Goal: Transaction & Acquisition: Obtain resource

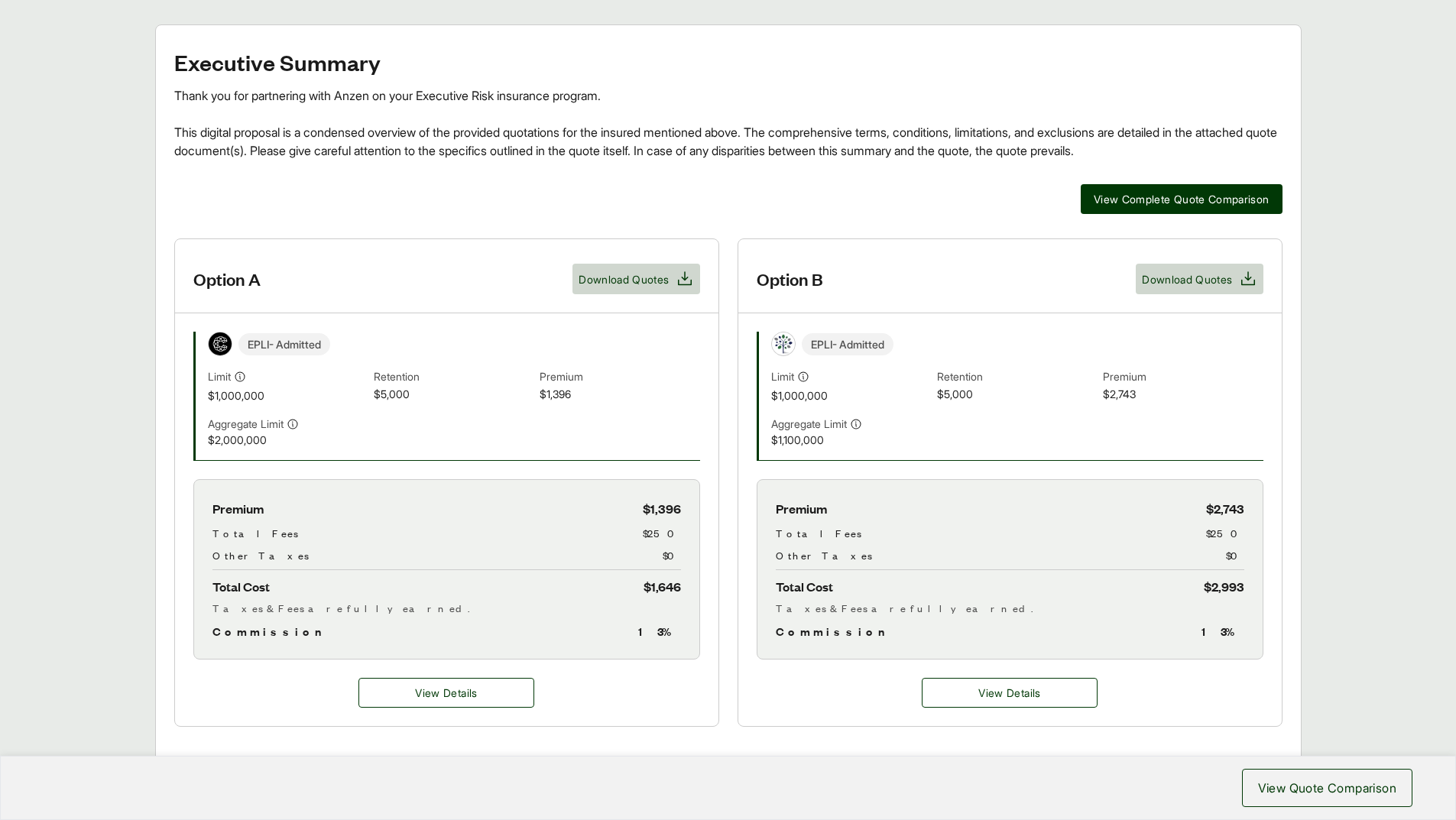
scroll to position [153, 0]
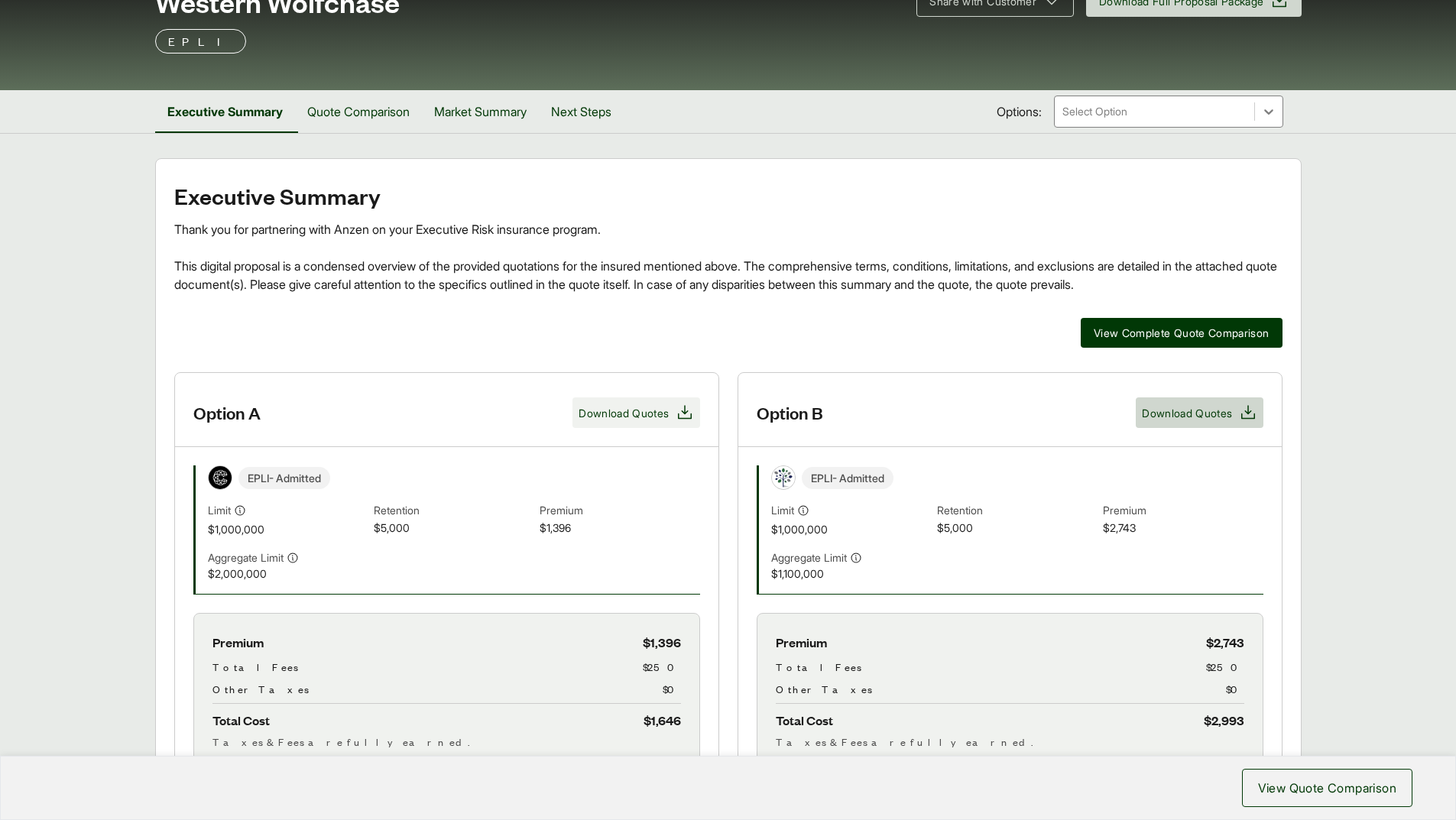
click at [599, 417] on span "Download Quotes" at bounding box center [624, 413] width 90 height 16
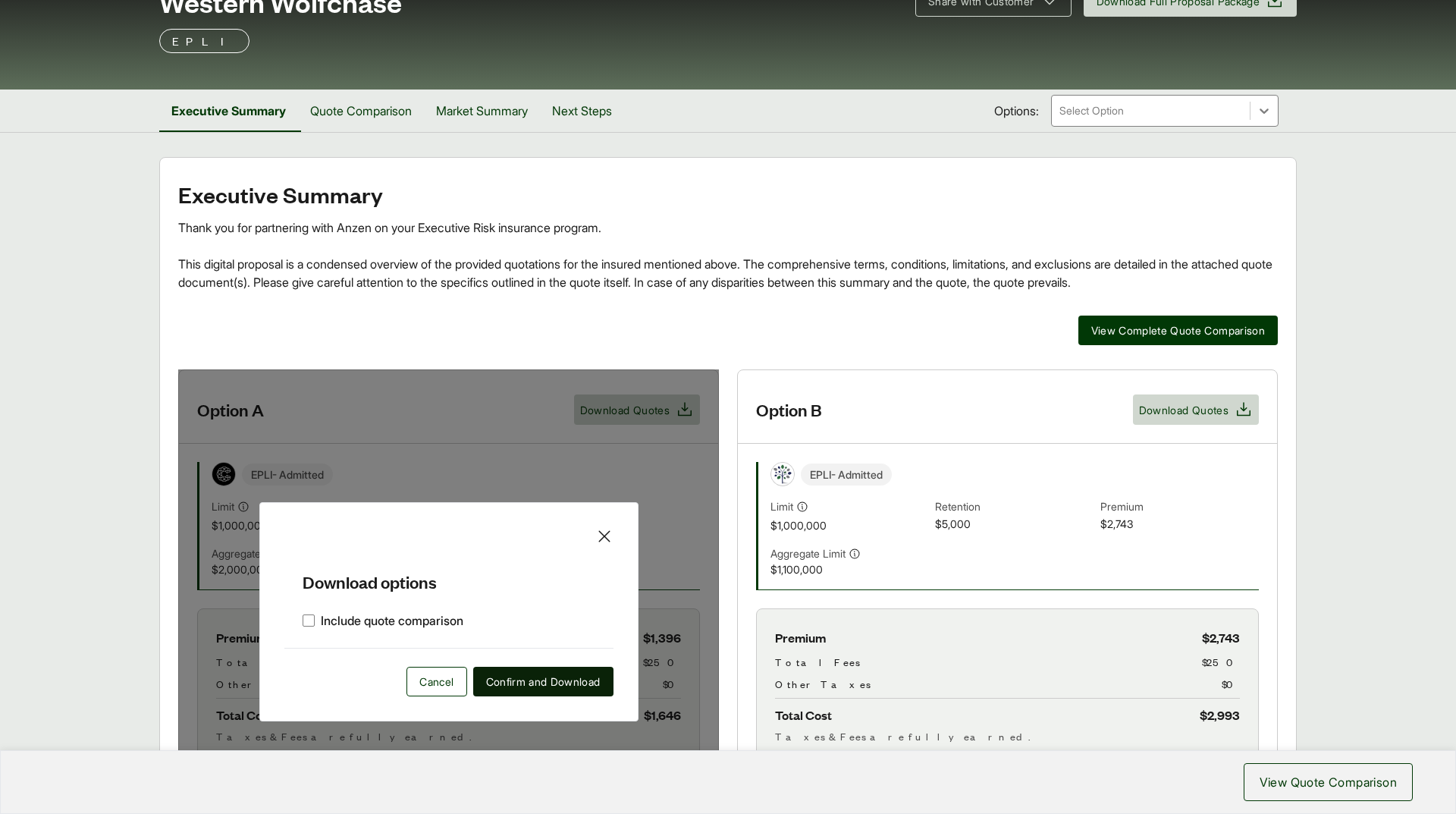
click at [515, 687] on span "Confirm and Download" at bounding box center [543, 682] width 115 height 16
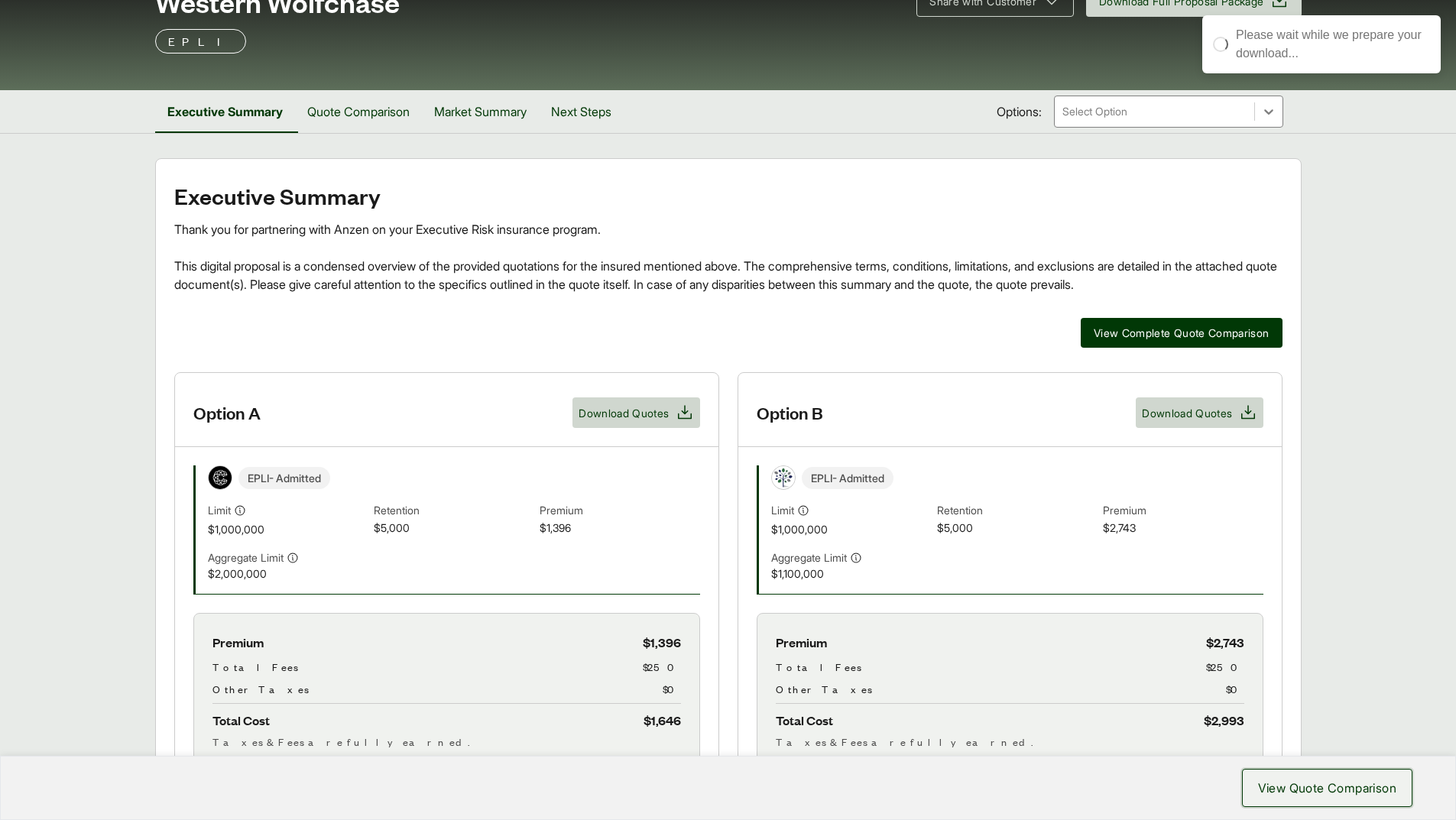
click at [1278, 784] on span "View Quote Comparison" at bounding box center [1327, 788] width 138 height 19
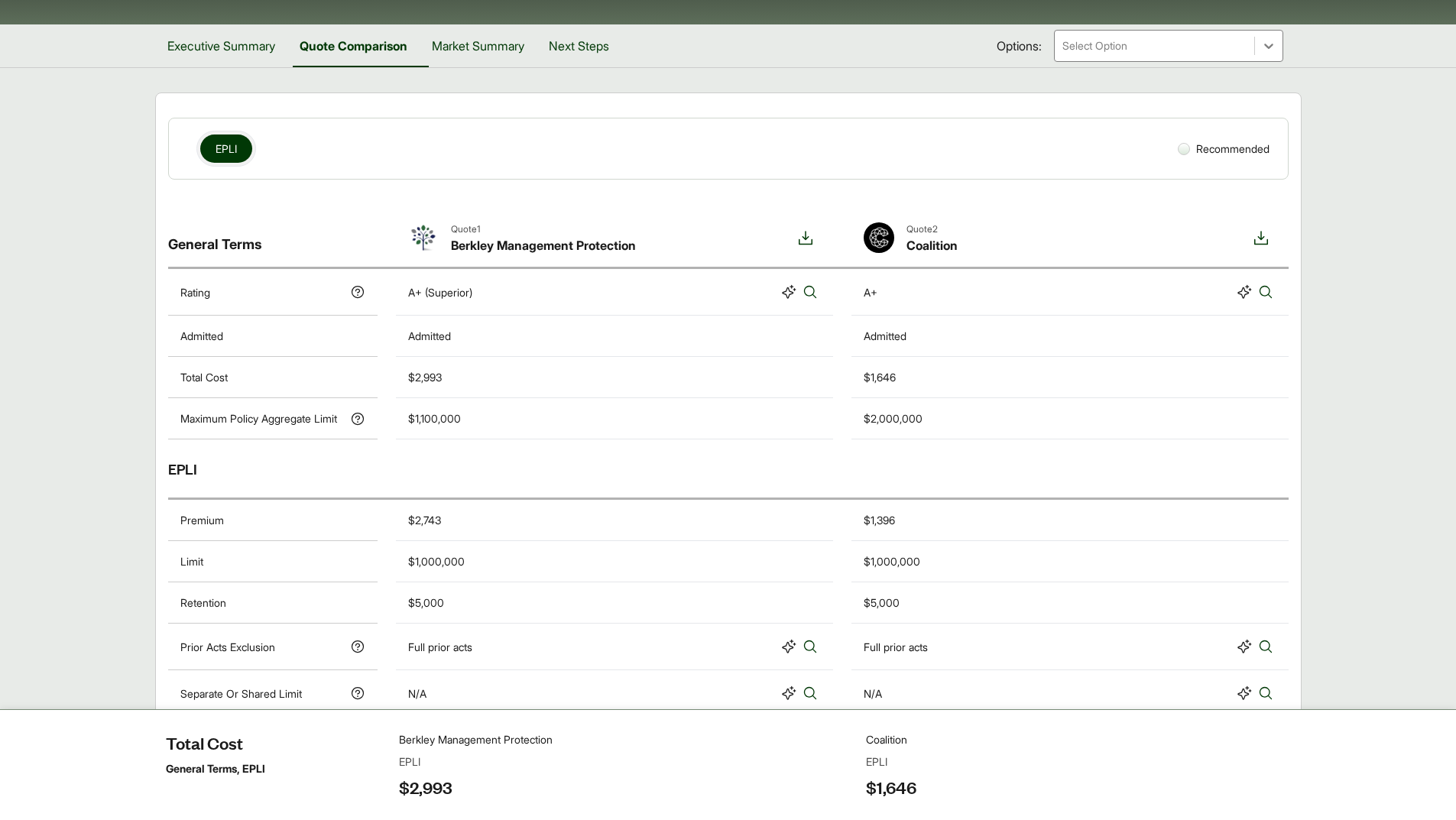
scroll to position [192, 0]
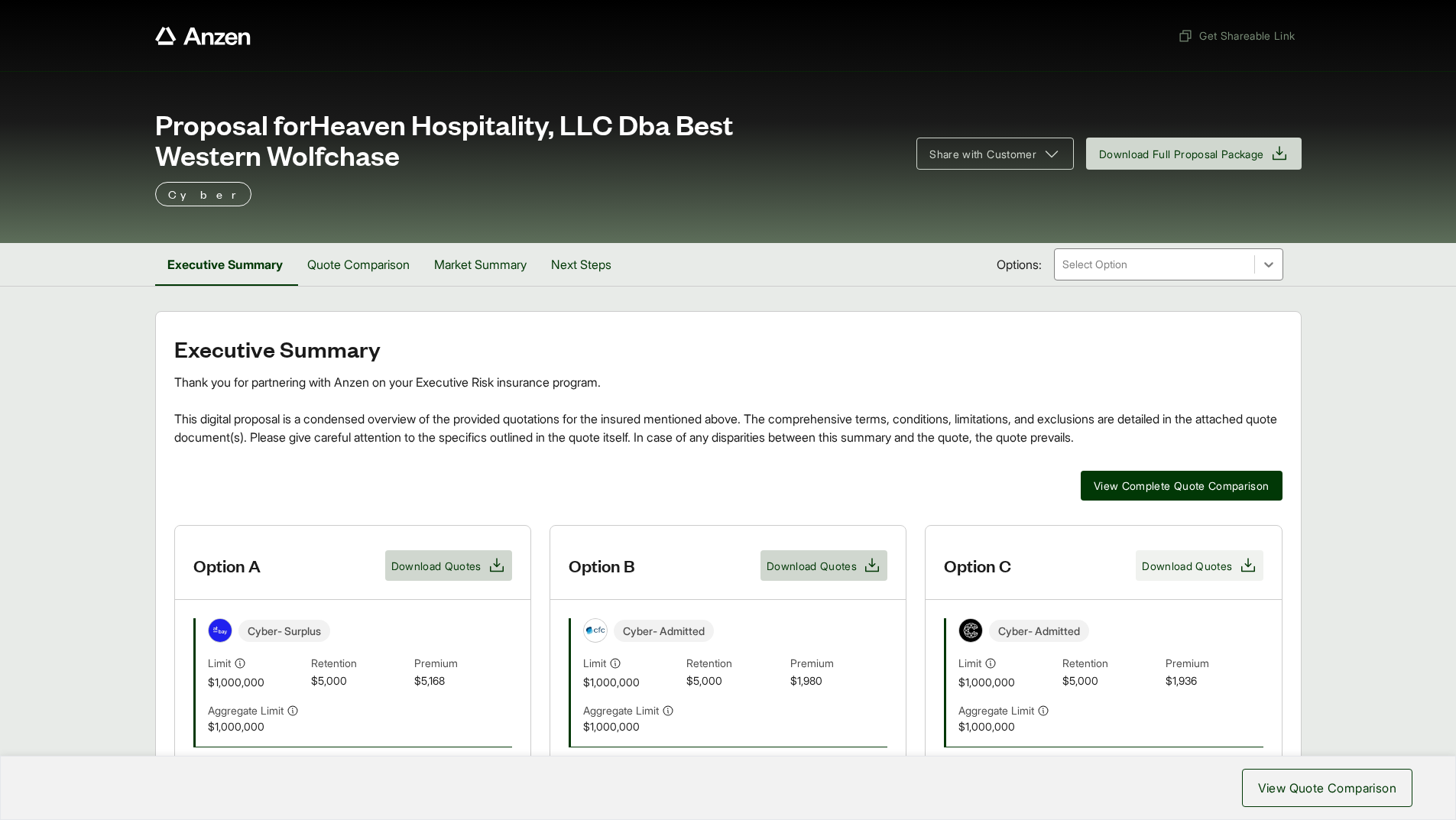
click at [1199, 572] on span "Download Quotes" at bounding box center [1187, 566] width 90 height 16
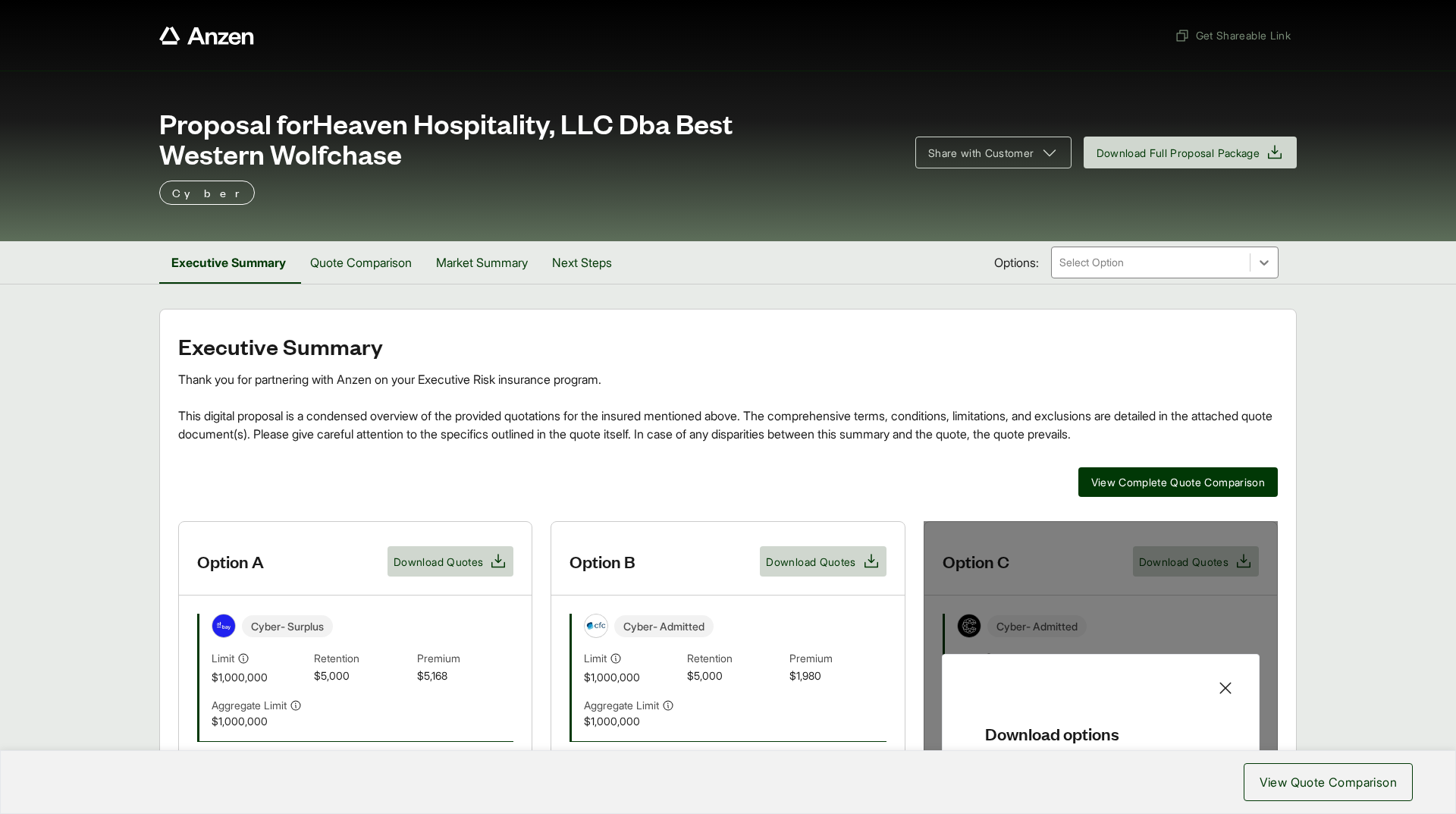
click at [1081, 716] on h5 "Download options" at bounding box center [1100, 721] width 267 height 48
click at [1226, 686] on icon at bounding box center [1225, 688] width 18 height 18
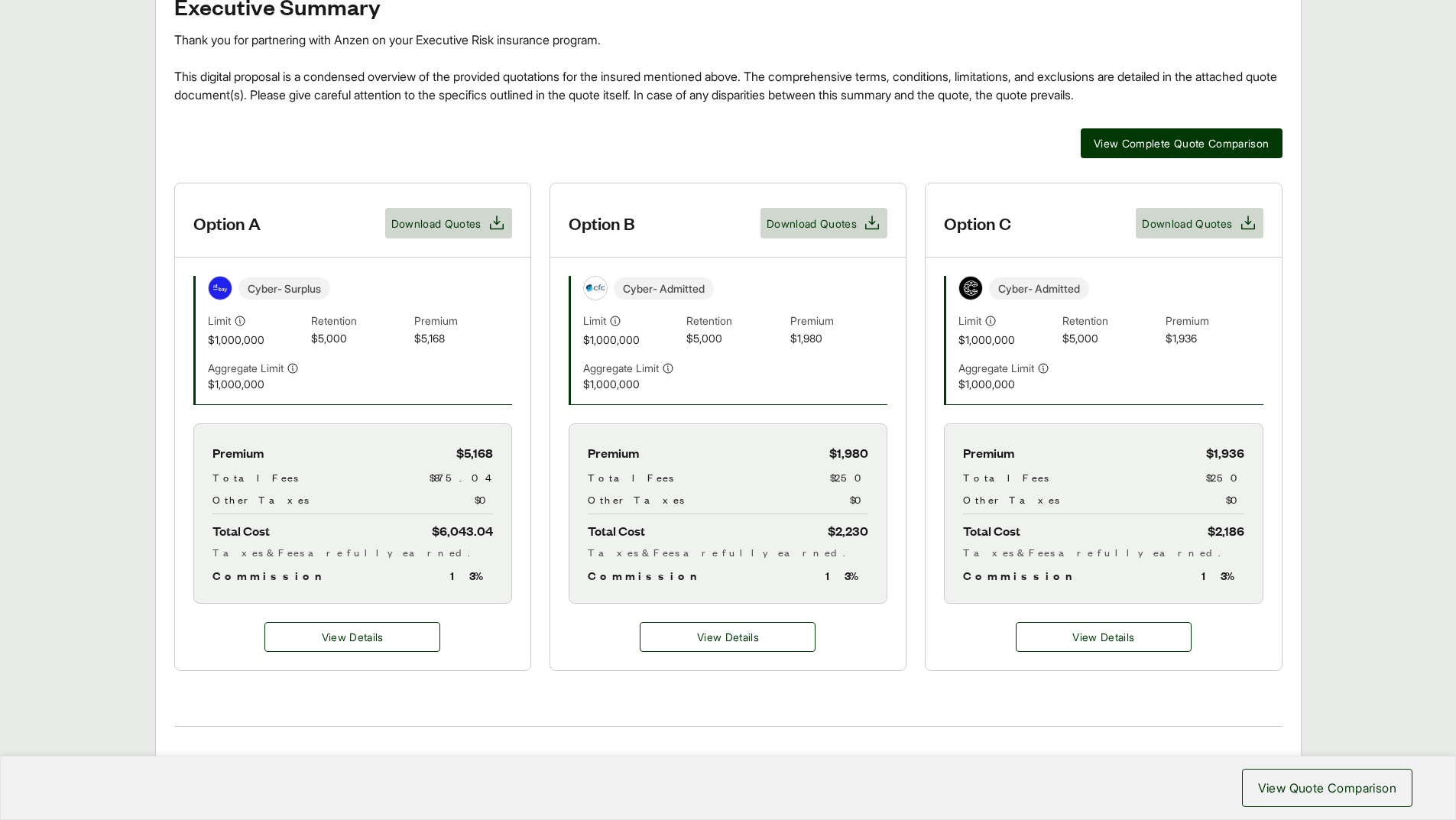
scroll to position [306, 0]
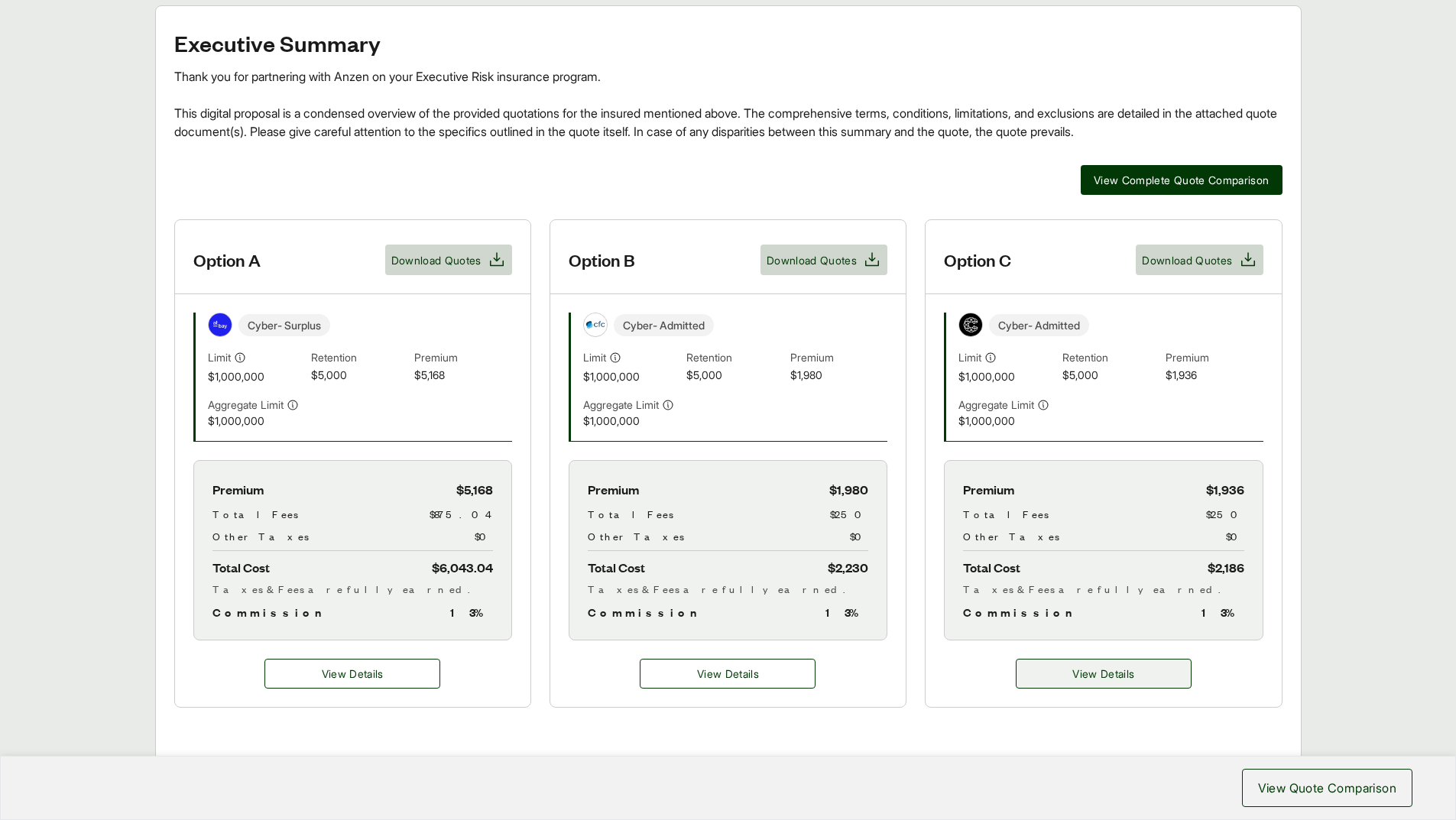
click at [1128, 673] on span "View Details" at bounding box center [1103, 674] width 62 height 16
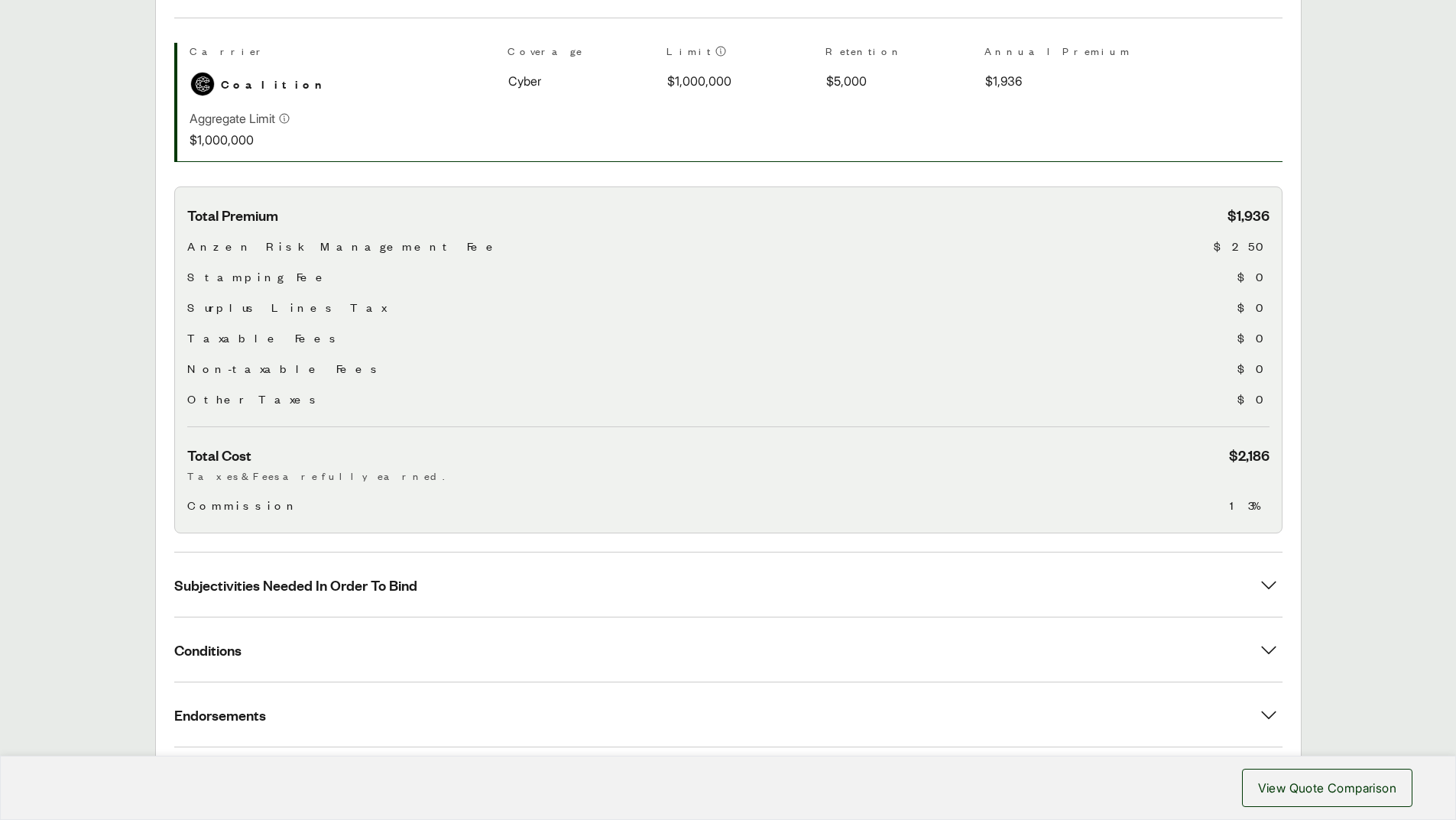
scroll to position [458, 0]
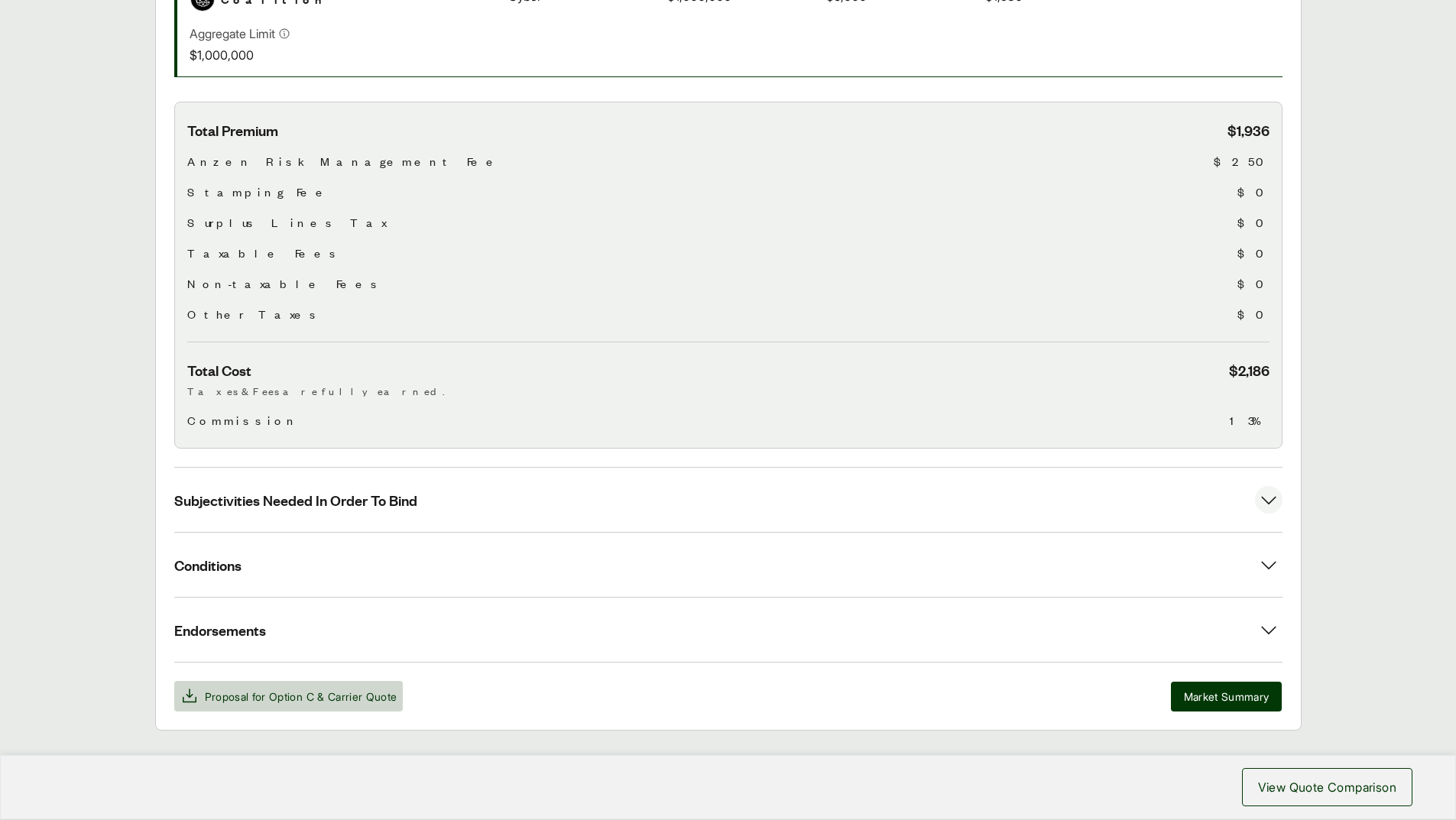
click at [1270, 500] on icon at bounding box center [1269, 500] width 27 height 27
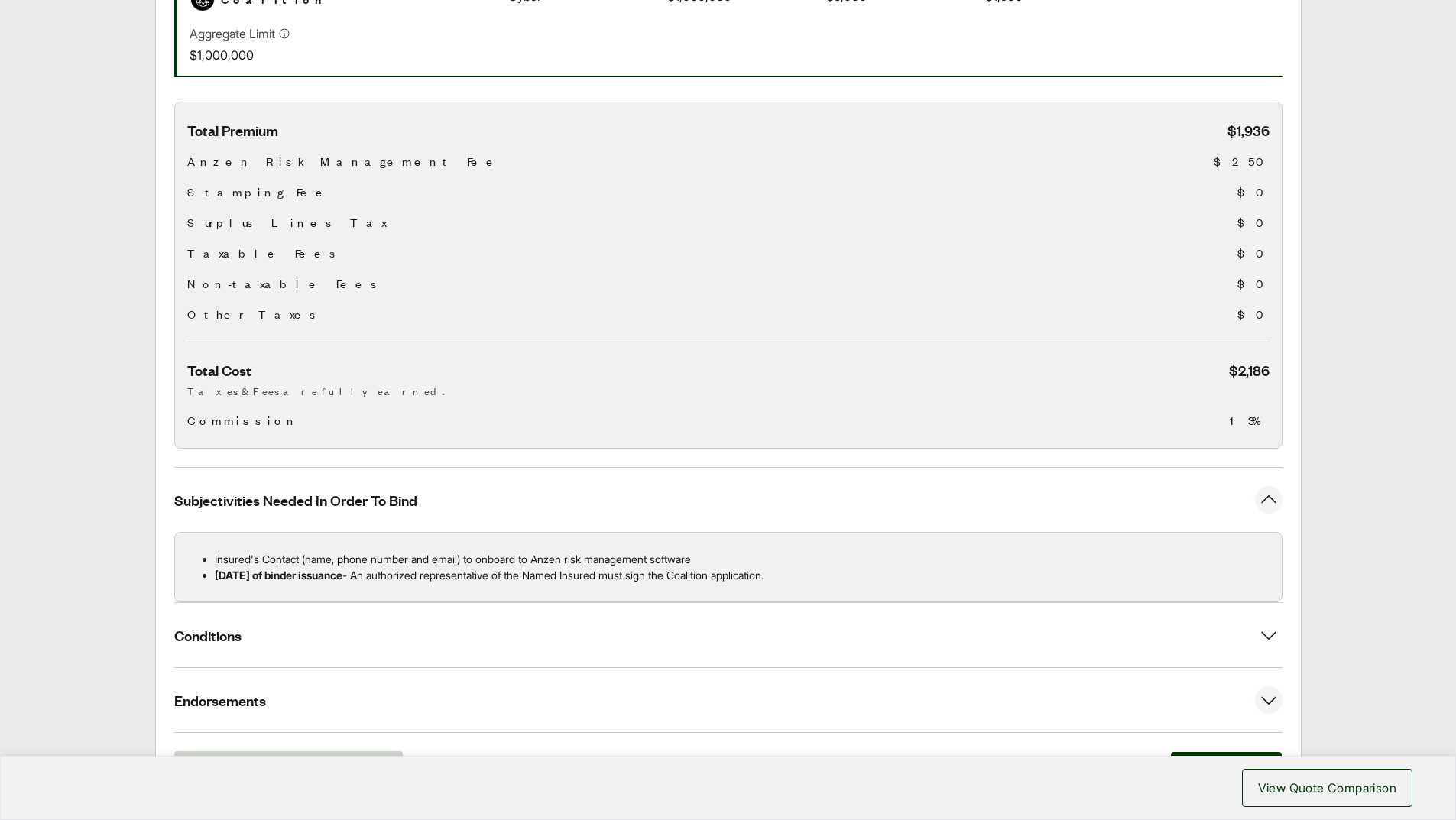
click at [1262, 700] on icon at bounding box center [1269, 700] width 27 height 27
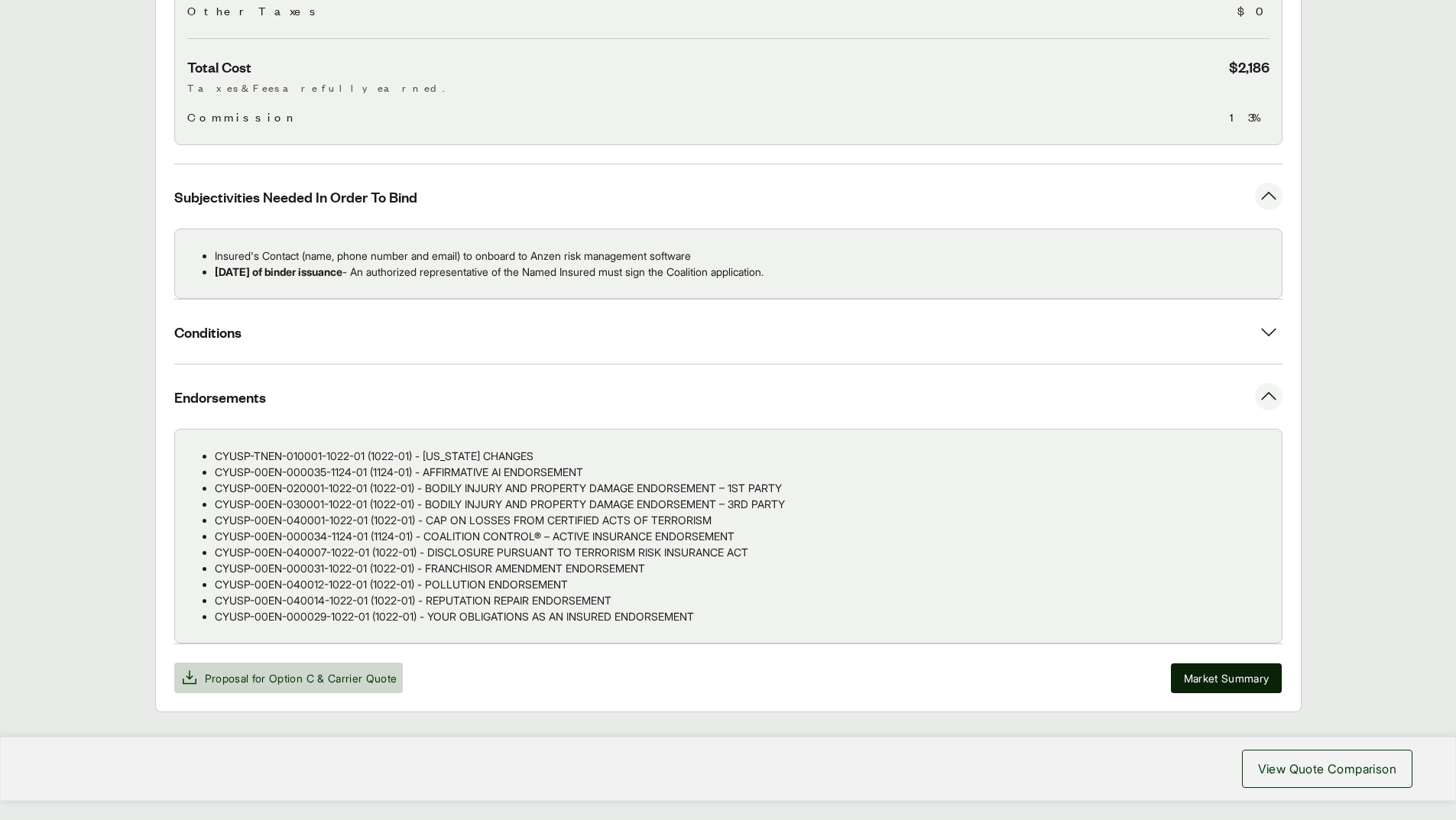
scroll to position [804, 0]
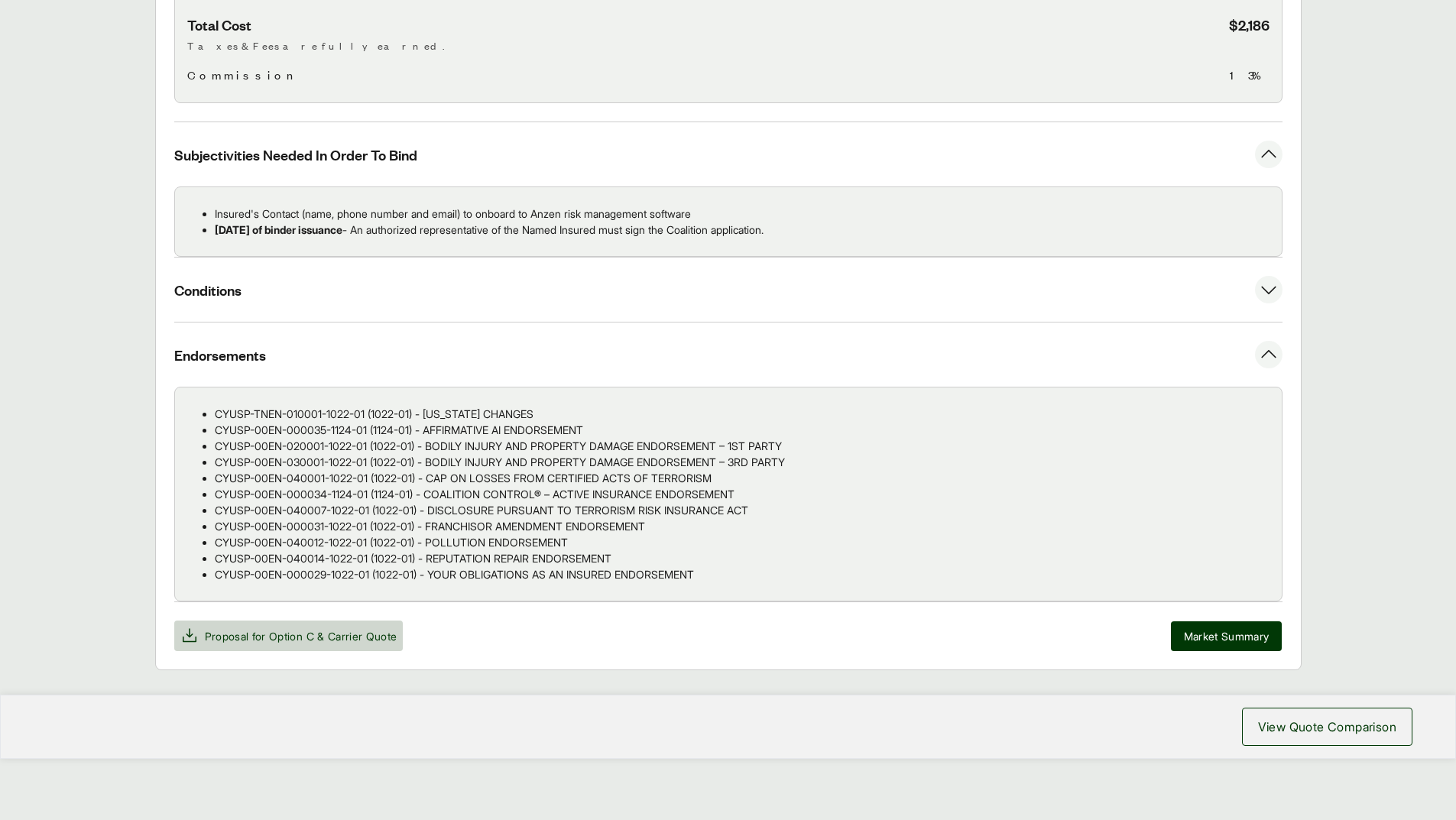
click at [541, 297] on button "Conditions" at bounding box center [728, 290] width 1108 height 65
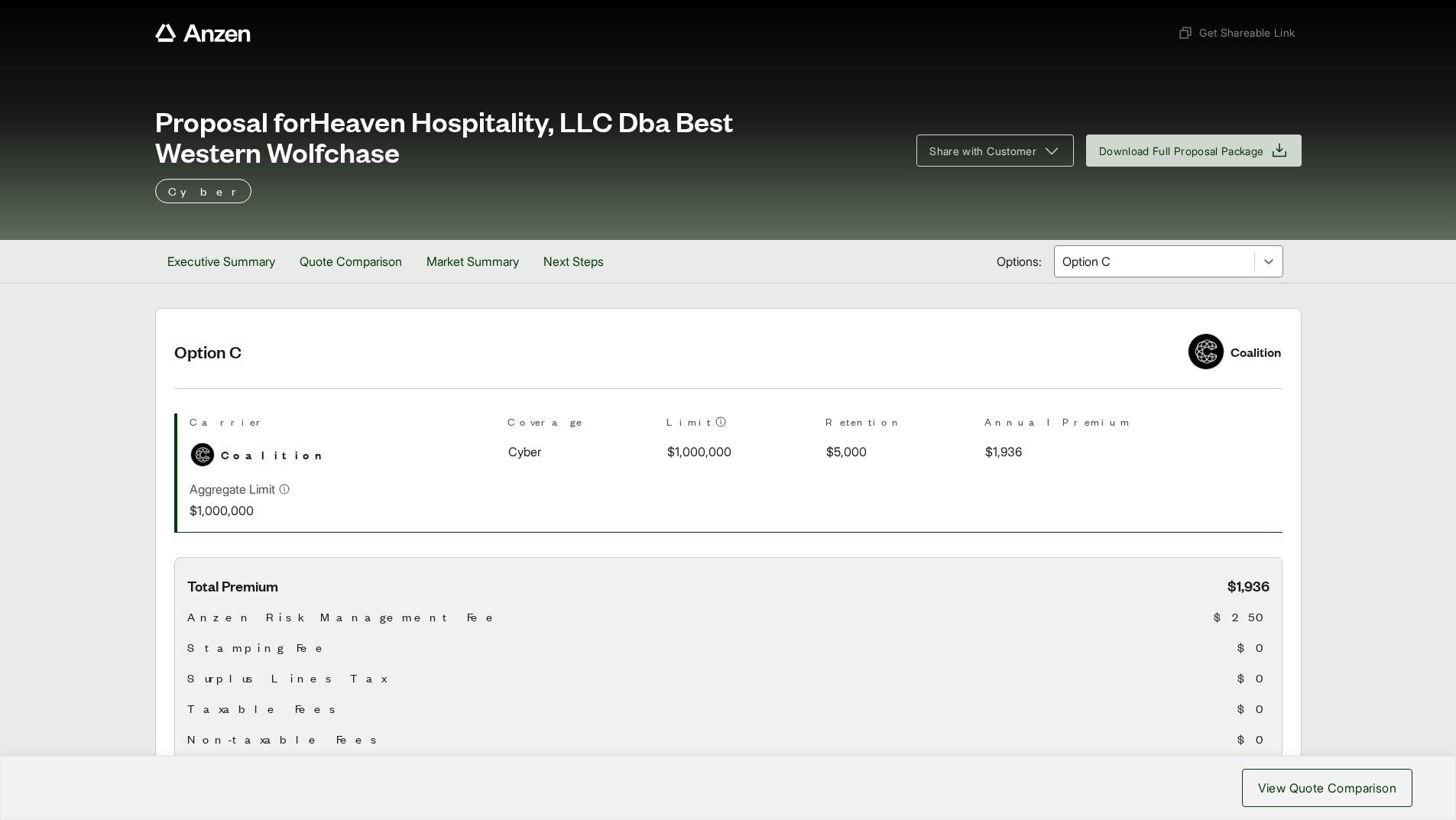
scroll to position [0, 0]
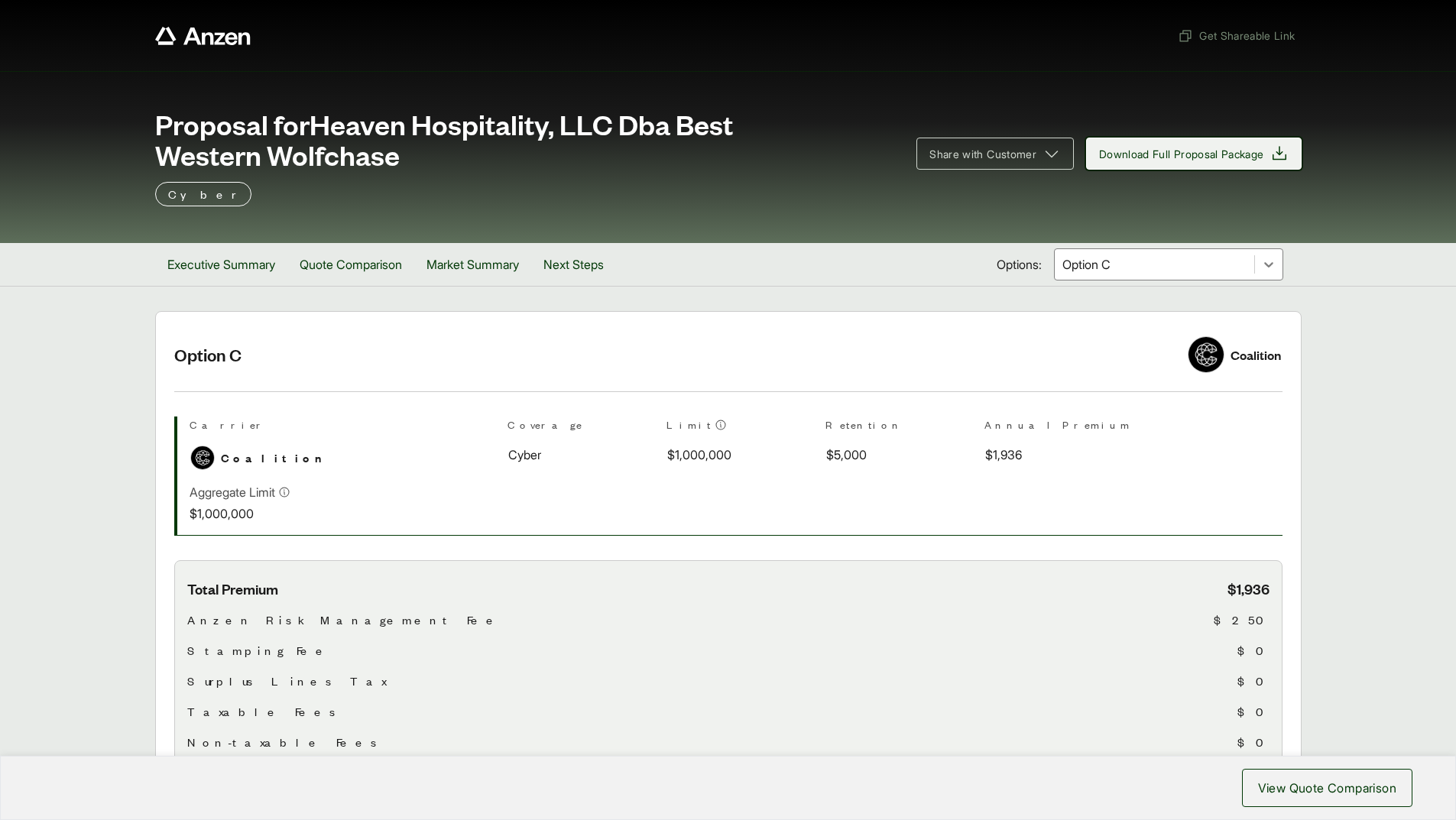
click at [1182, 160] on span "Download Full Proposal Package" at bounding box center [1182, 154] width 165 height 16
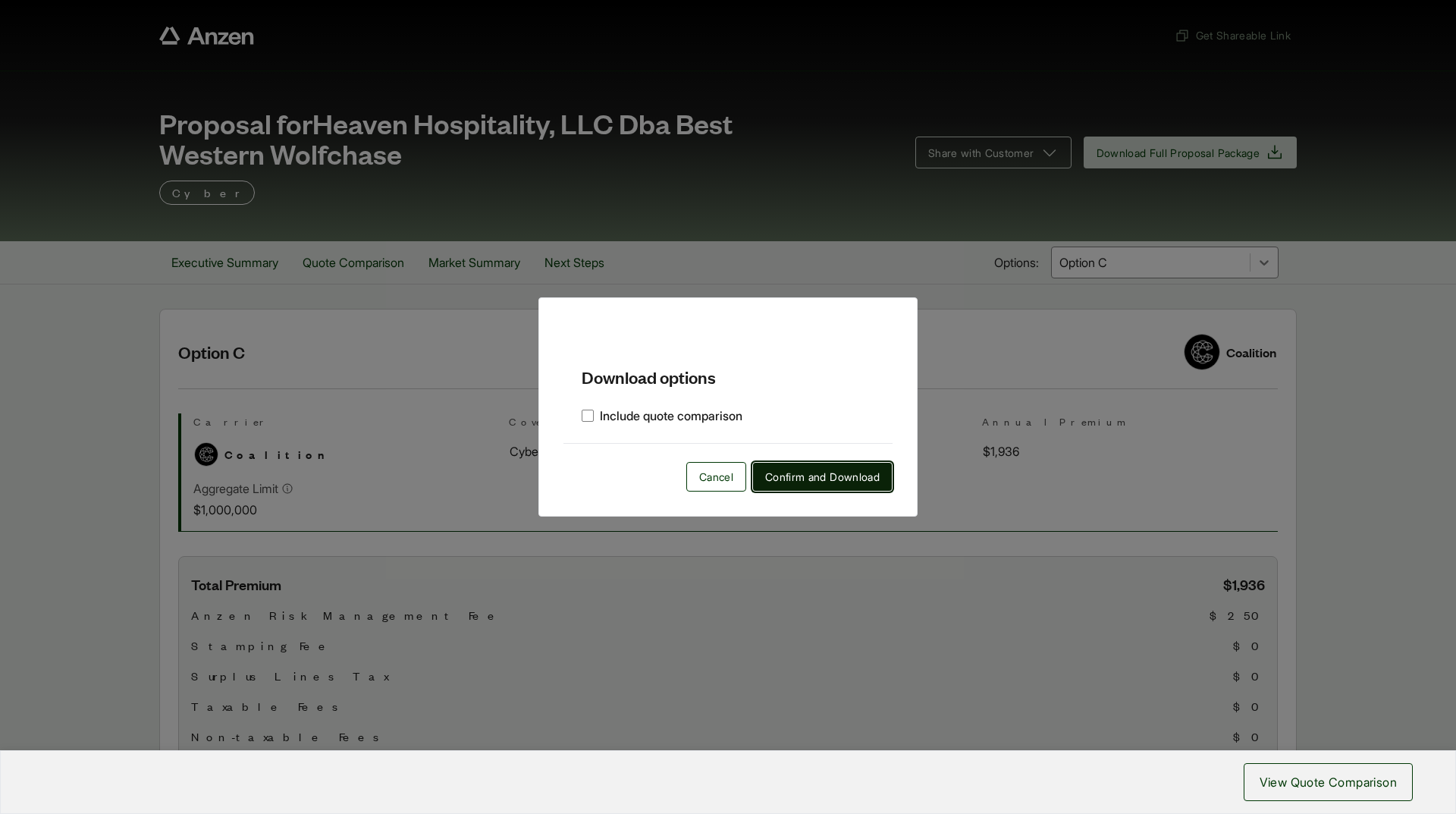
click at [851, 485] on span "Confirm and Download" at bounding box center [823, 477] width 115 height 16
